Goal: Check status: Check status

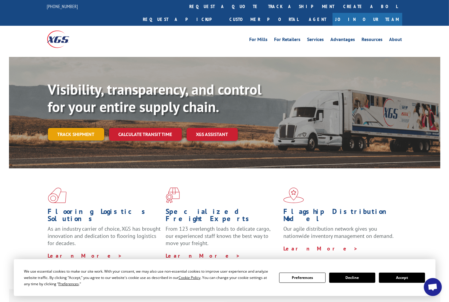
click at [77, 128] on link "Track shipment" at bounding box center [76, 134] width 56 height 13
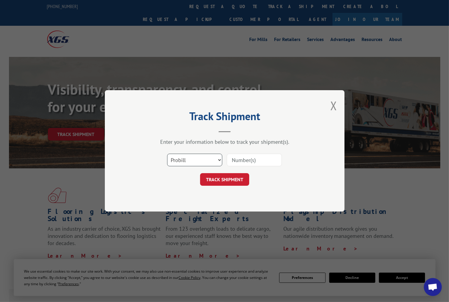
click at [213, 159] on select "Select category... Probill BOL PO" at bounding box center [194, 160] width 55 height 13
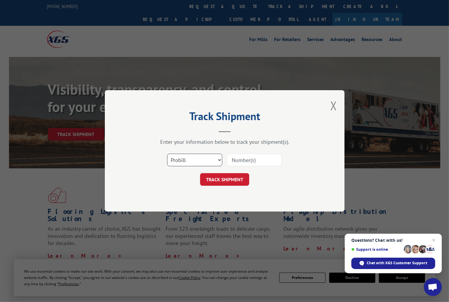
click at [208, 159] on select "Select category... Probill BOL PO" at bounding box center [194, 160] width 55 height 13
click at [334, 103] on button "Close modal" at bounding box center [333, 106] width 7 height 16
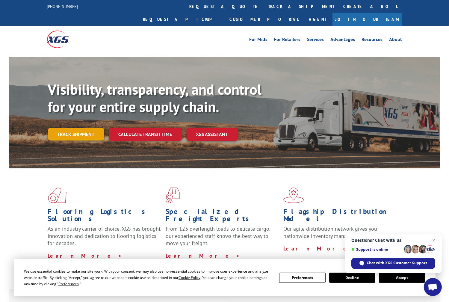
click at [92, 128] on link "Track shipment" at bounding box center [76, 134] width 56 height 13
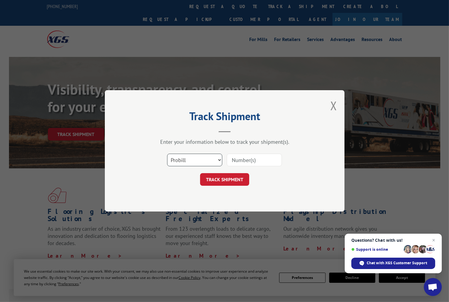
click at [183, 161] on select "Select category... Probill BOL PO" at bounding box center [194, 160] width 55 height 13
select select "bol"
click at [167, 154] on select "Select category... Probill BOL PO" at bounding box center [194, 160] width 55 height 13
click at [248, 161] on input at bounding box center [254, 160] width 55 height 13
click at [266, 157] on input at bounding box center [254, 160] width 55 height 13
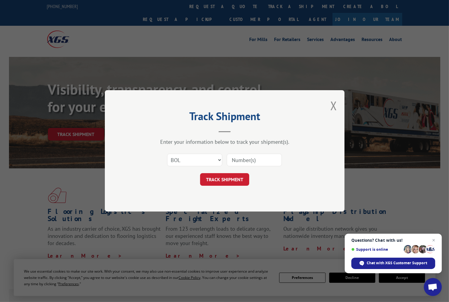
paste input "17207658BOL"
type input "17207658BOL"
click at [230, 178] on button "TRACK SHIPMENT" at bounding box center [224, 179] width 49 height 13
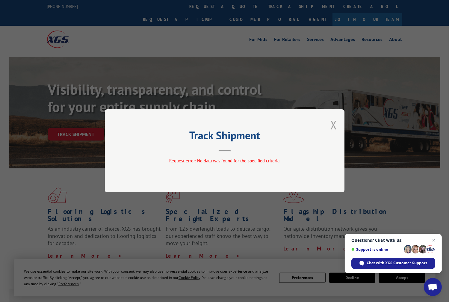
click at [336, 124] on button "Close modal" at bounding box center [333, 125] width 7 height 16
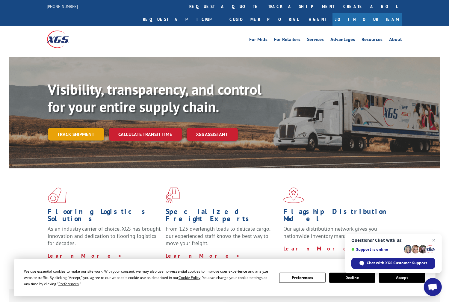
click at [68, 128] on link "Track shipment" at bounding box center [76, 134] width 56 height 13
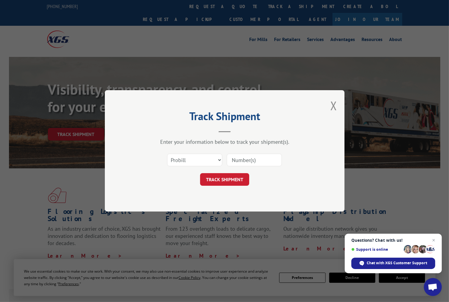
click at [248, 160] on input at bounding box center [254, 160] width 55 height 13
paste input "17207658BOL"
type input "17207658"
click at [200, 162] on select "Select category... Probill BOL PO" at bounding box center [194, 160] width 55 height 13
select select "bol"
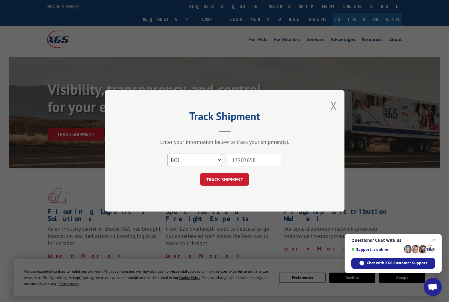
click at [167, 154] on select "Select category... Probill BOL PO" at bounding box center [194, 160] width 55 height 13
click at [219, 176] on button "TRACK SHIPMENT" at bounding box center [224, 179] width 49 height 13
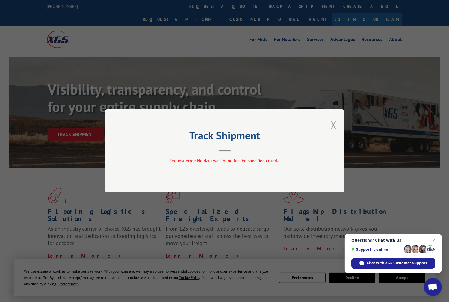
click at [332, 126] on button "Close modal" at bounding box center [333, 125] width 7 height 16
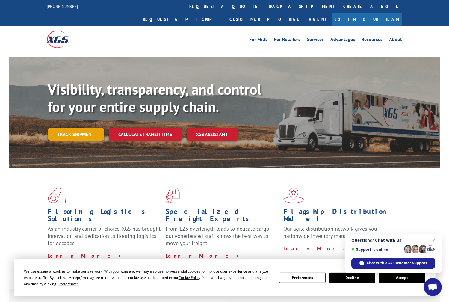
click at [86, 128] on link "Track shipment" at bounding box center [76, 134] width 56 height 13
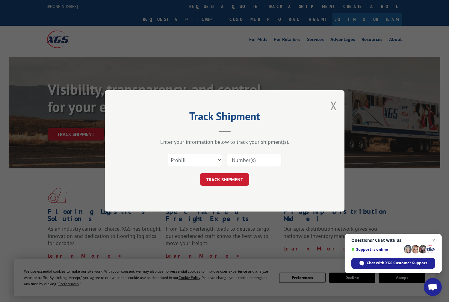
click at [259, 161] on input at bounding box center [254, 160] width 55 height 13
paste input "17207658BOL"
type input "17207658BOL"
click at [236, 182] on button "TRACK SHIPMENT" at bounding box center [224, 179] width 49 height 13
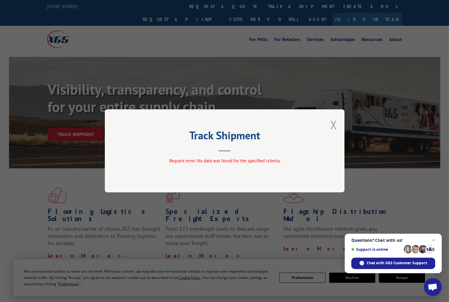
click at [333, 120] on button "Close modal" at bounding box center [333, 125] width 7 height 16
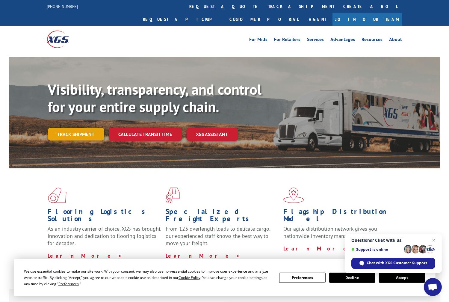
click at [84, 128] on link "Track shipment" at bounding box center [76, 134] width 56 height 13
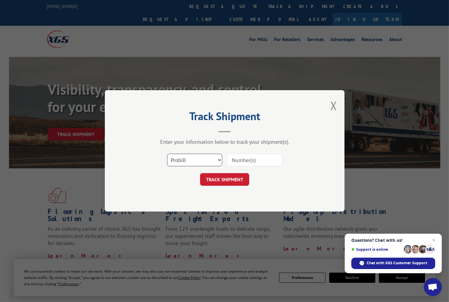
click at [196, 154] on select "Select category... Probill BOL PO" at bounding box center [194, 160] width 55 height 13
select select "bol"
click at [167, 154] on select "Select category... Probill BOL PO" at bounding box center [194, 160] width 55 height 13
click at [267, 154] on input at bounding box center [254, 160] width 55 height 13
paste input "17207658BOL"
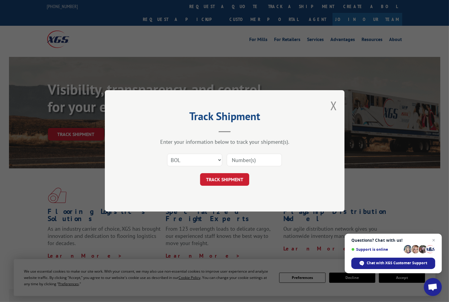
type input "17207658BOL"
click button "TRACK SHIPMENT" at bounding box center [224, 179] width 49 height 13
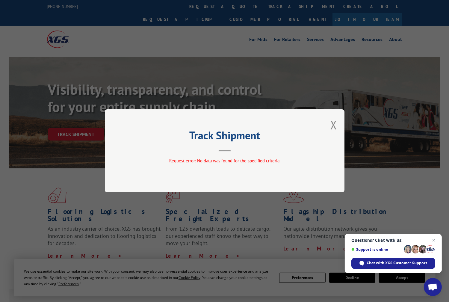
click at [334, 125] on button "Close modal" at bounding box center [333, 125] width 7 height 16
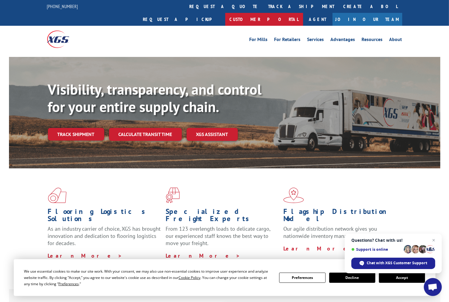
click at [303, 13] on link "Customer Portal" at bounding box center [264, 19] width 78 height 13
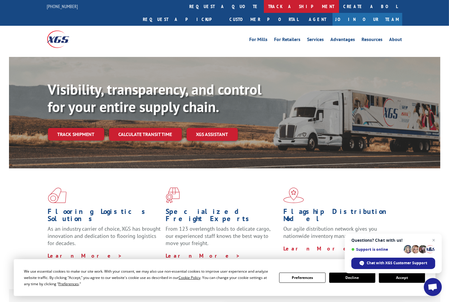
click at [264, 3] on link "track a shipment" at bounding box center [301, 6] width 75 height 13
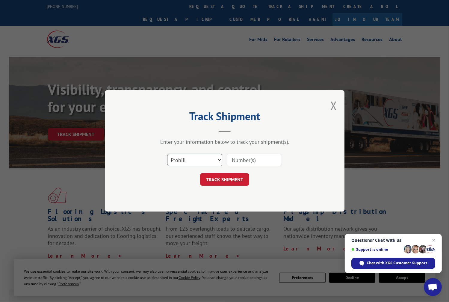
click at [218, 161] on select "Select category... Probill BOL PO" at bounding box center [194, 160] width 55 height 13
select select
click at [167, 154] on select "Select category... Probill BOL PO" at bounding box center [194, 160] width 55 height 13
click at [244, 163] on input at bounding box center [254, 160] width 55 height 13
paste input "17207658BOL"
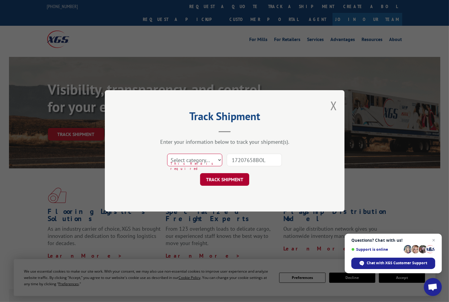
type input "17207658BOL"
click at [229, 177] on button "TRACK SHIPMENT" at bounding box center [224, 179] width 49 height 13
click at [209, 162] on select "Select category... Probill BOL PO" at bounding box center [194, 160] width 55 height 13
select select "po"
click at [167, 154] on select "Select category... Probill BOL PO" at bounding box center [194, 160] width 55 height 13
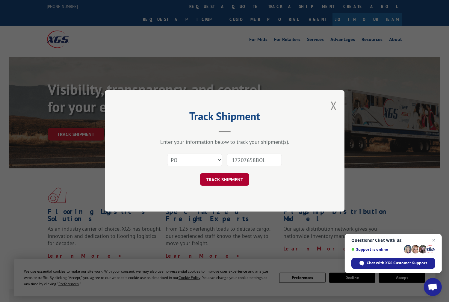
click at [218, 183] on button "TRACK SHIPMENT" at bounding box center [224, 179] width 49 height 13
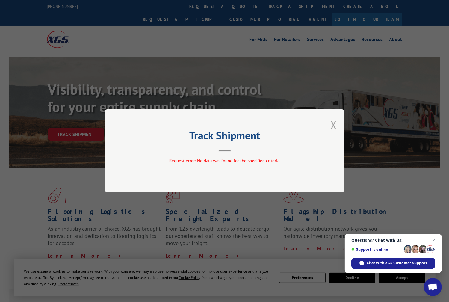
click at [335, 126] on button "Close modal" at bounding box center [333, 125] width 7 height 16
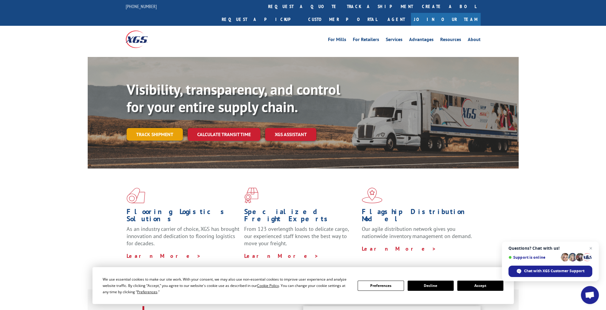
click at [162, 128] on link "Track shipment" at bounding box center [155, 134] width 56 height 13
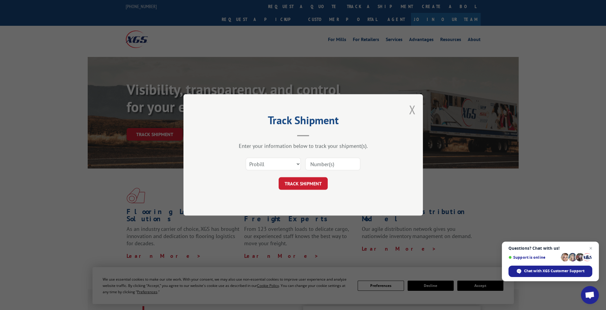
click at [413, 110] on button "Close modal" at bounding box center [412, 109] width 7 height 16
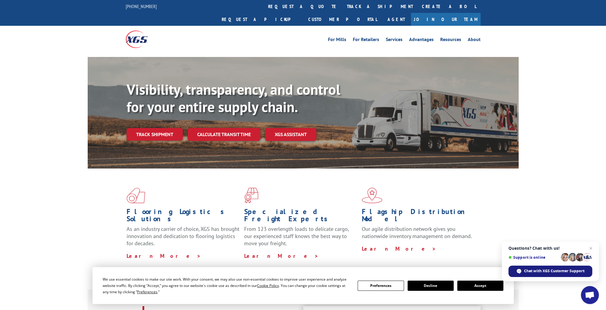
click at [449, 270] on span "Chat with XGS Customer Support" at bounding box center [554, 270] width 60 height 5
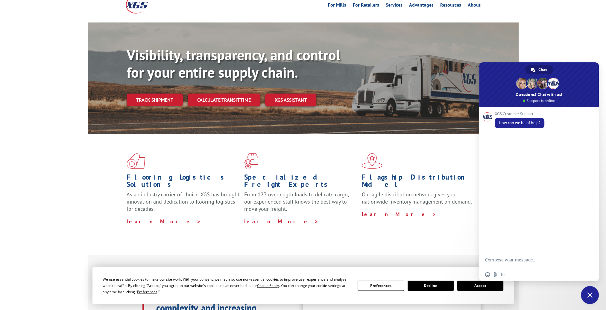
scroll to position [60, 0]
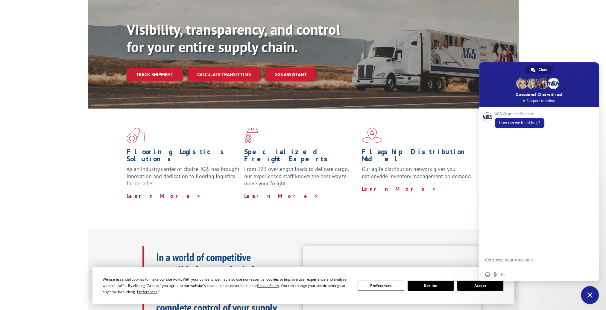
click at [449, 260] on textarea "Compose your message..." at bounding box center [532, 262] width 95 height 11
type textarea "track my package"
click at [449, 260] on textarea "Compose your message..." at bounding box center [532, 260] width 95 height 5
click at [436, 286] on button "Decline" at bounding box center [431, 285] width 46 height 10
